Goal: Task Accomplishment & Management: Manage account settings

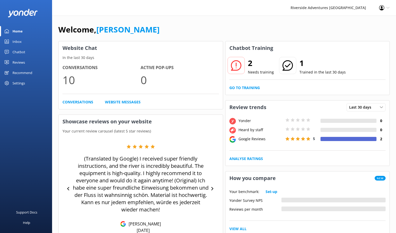
click at [86, 103] on link "Conversations" at bounding box center [77, 102] width 31 height 6
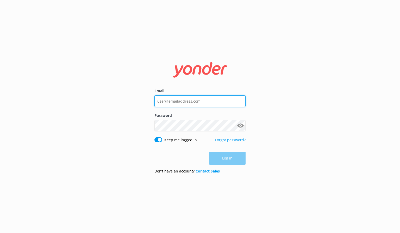
type input "[EMAIL_ADDRESS][DOMAIN_NAME]"
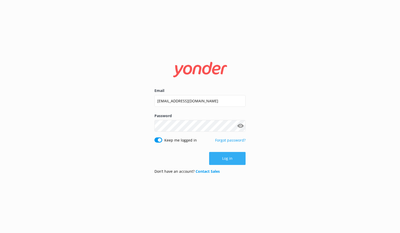
click at [220, 156] on button "Log in" at bounding box center [227, 158] width 36 height 13
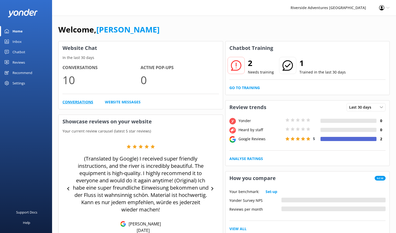
click at [79, 102] on link "Conversations" at bounding box center [77, 102] width 31 height 6
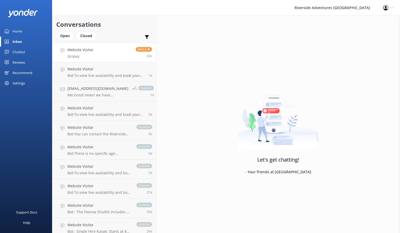
click at [89, 56] on p "Groovy" at bounding box center [80, 56] width 26 height 5
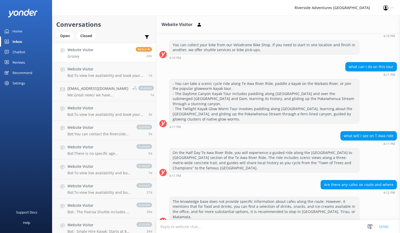
scroll to position [144, 0]
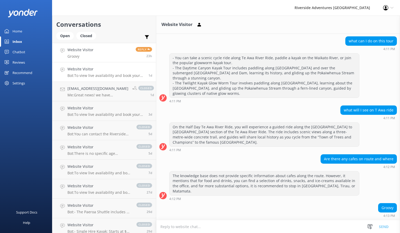
click at [113, 79] on link "Website Visitor Bot: To view live availability and book your tour, please visit…" at bounding box center [104, 72] width 104 height 20
